Goal: Information Seeking & Learning: Learn about a topic

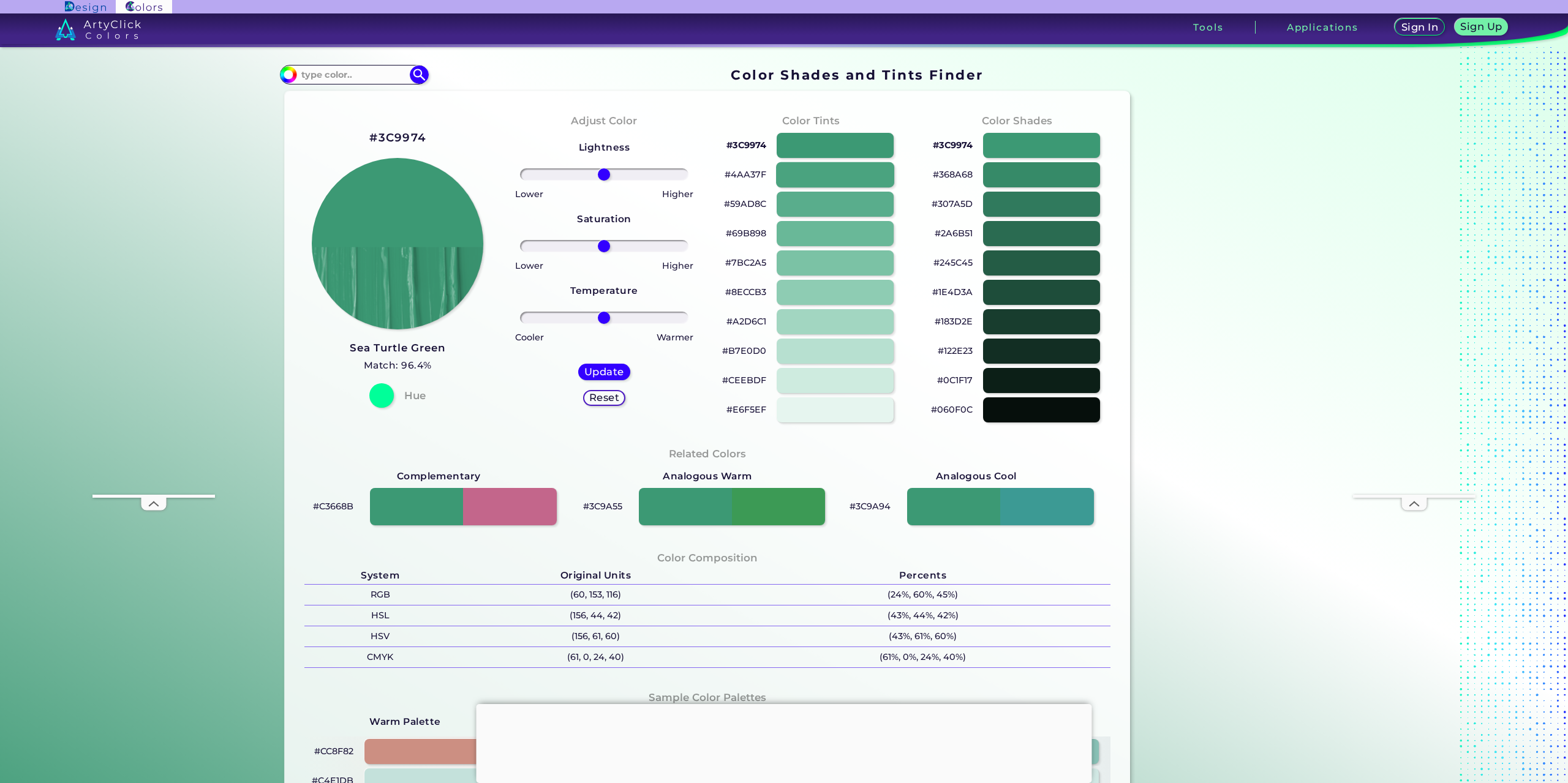
click at [814, 180] on div at bounding box center [835, 174] width 118 height 25
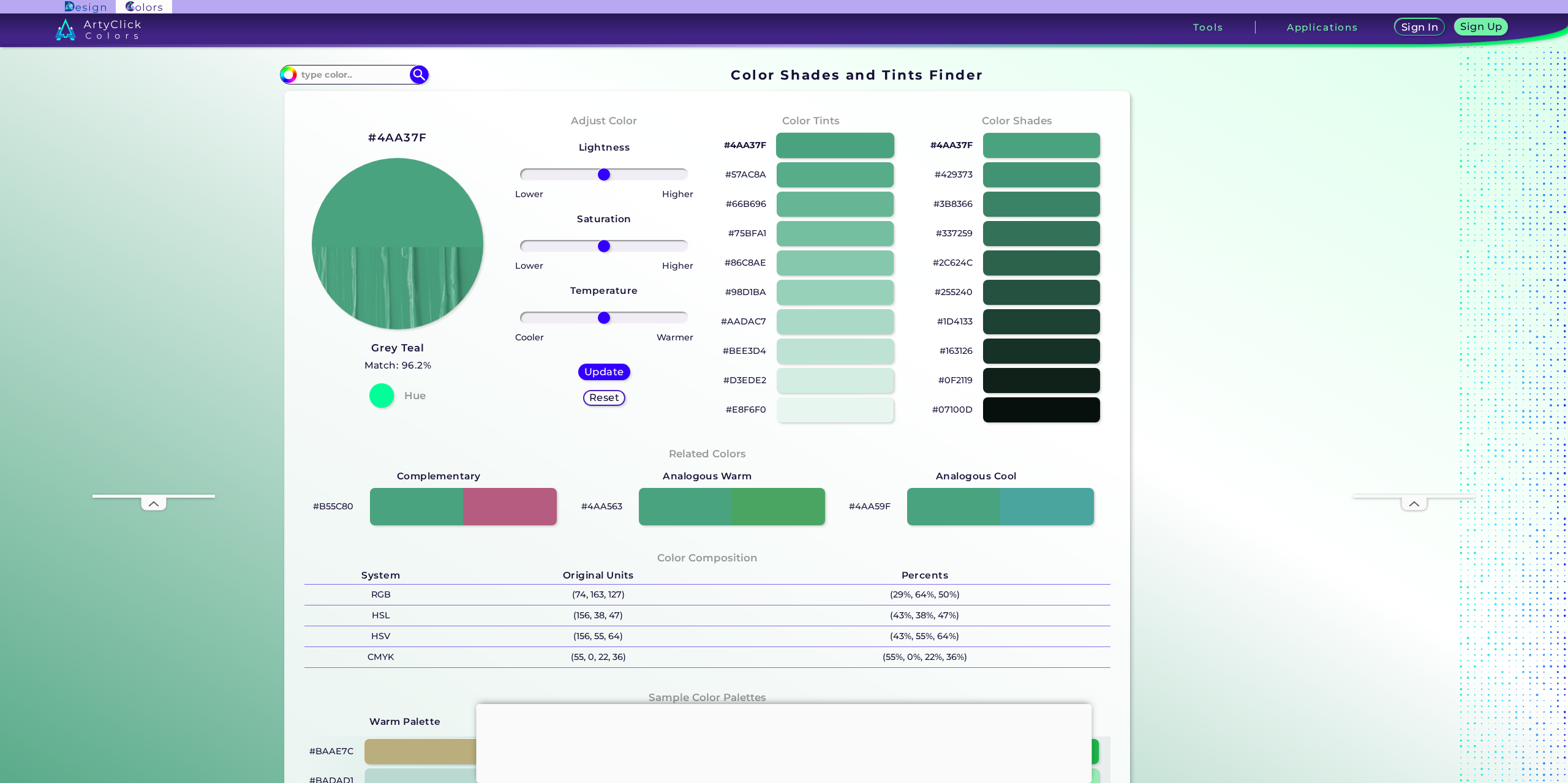
click at [801, 137] on div at bounding box center [835, 145] width 118 height 25
click at [832, 236] on div at bounding box center [835, 233] width 118 height 25
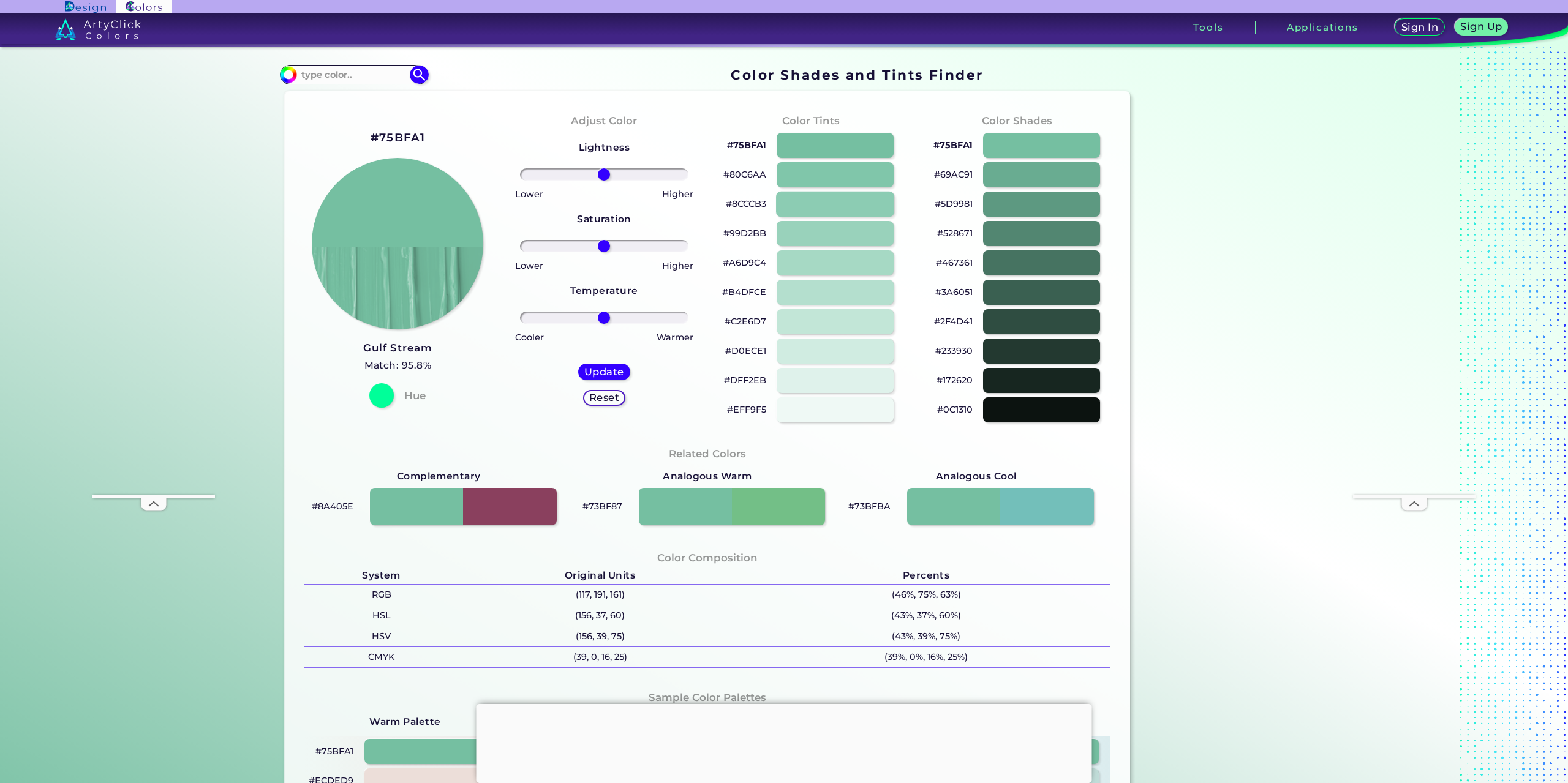
click at [840, 199] on div at bounding box center [835, 204] width 118 height 25
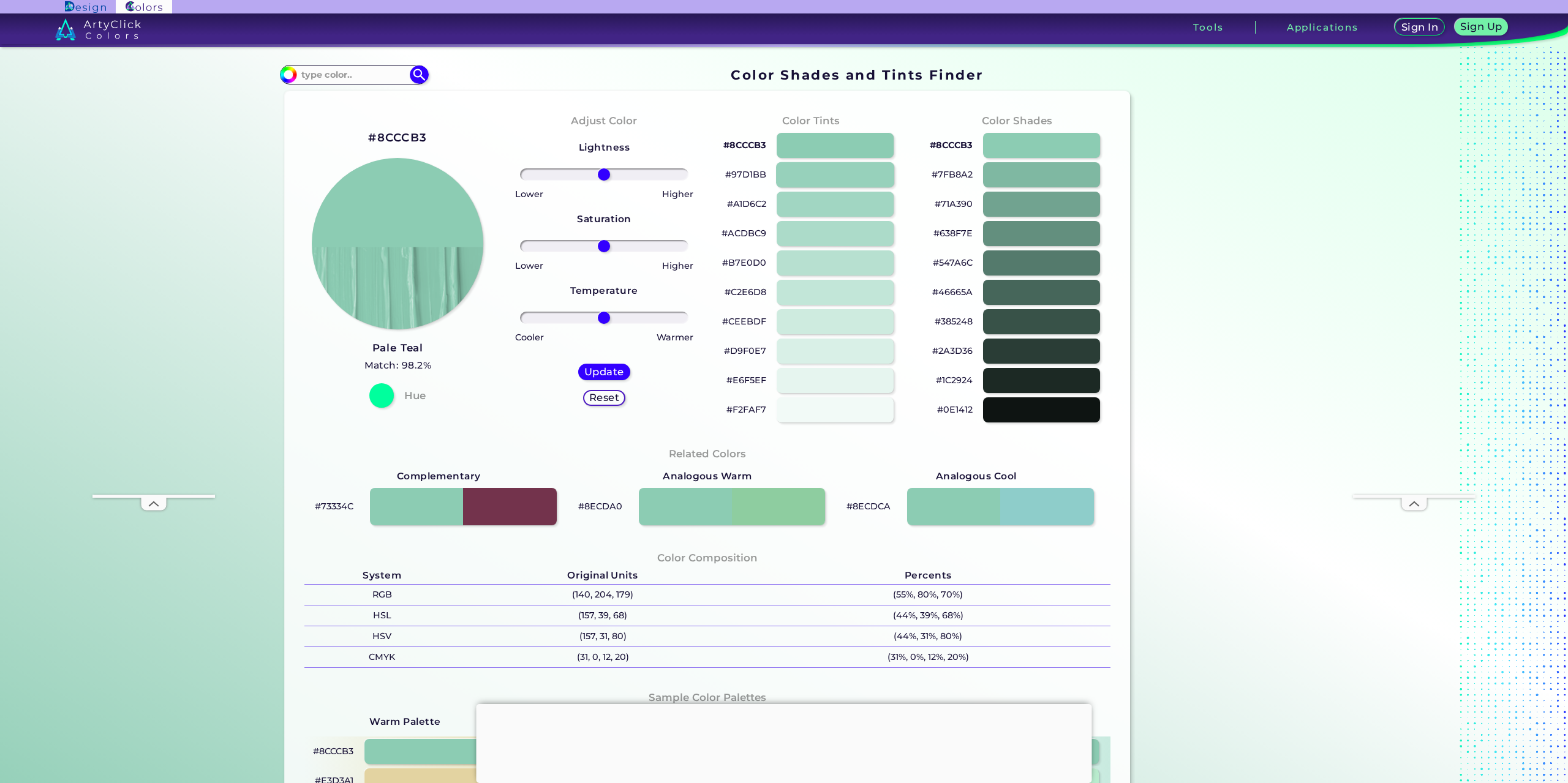
click at [836, 168] on div at bounding box center [835, 174] width 118 height 25
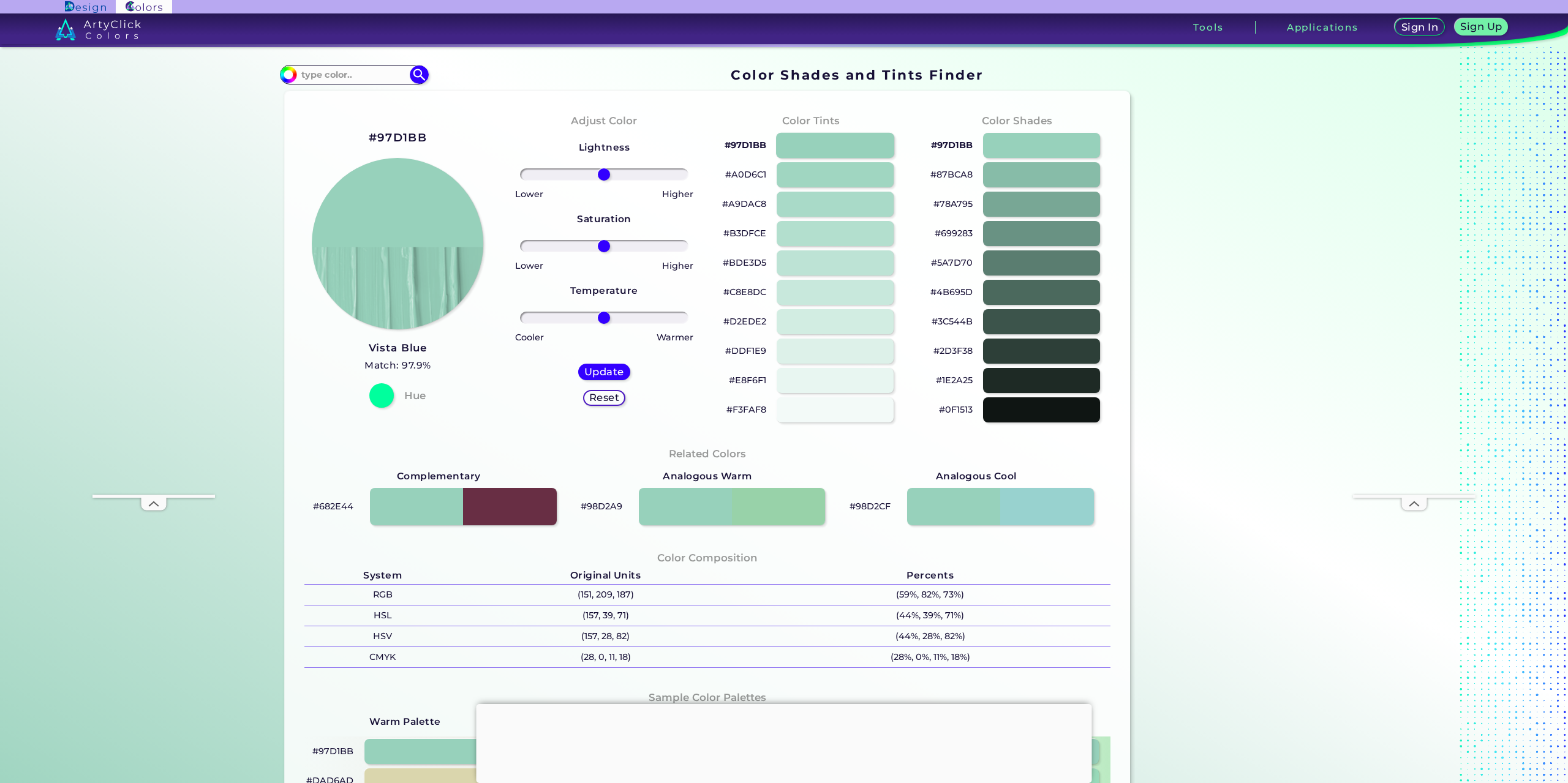
click at [833, 142] on div at bounding box center [835, 145] width 118 height 25
type input "#97d1bb"
